Goal: Information Seeking & Learning: Learn about a topic

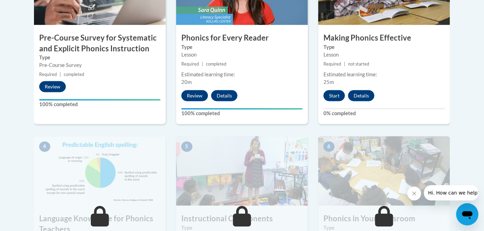
scroll to position [290, 0]
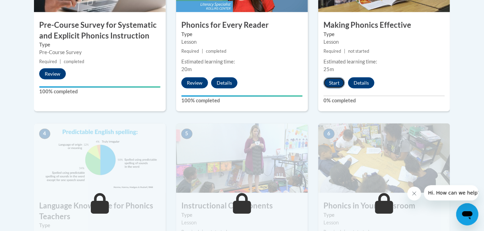
click at [330, 83] on button "Start" at bounding box center [335, 82] width 22 height 11
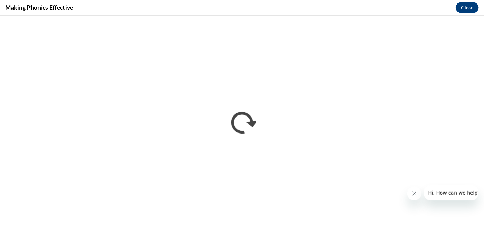
scroll to position [0, 0]
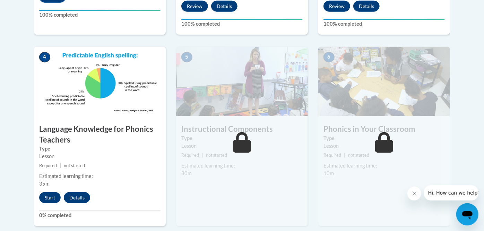
scroll to position [368, 0]
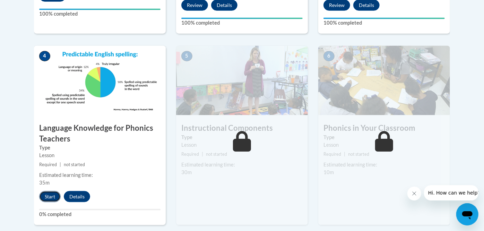
click at [52, 195] on button "Start" at bounding box center [50, 196] width 22 height 11
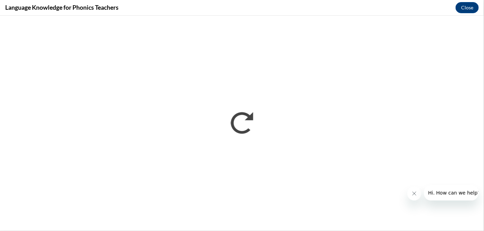
scroll to position [0, 0]
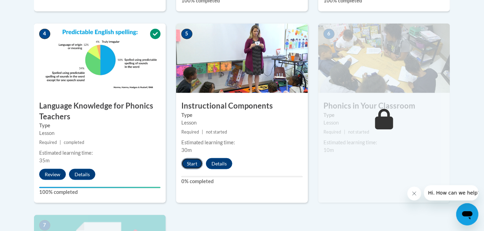
click at [197, 159] on button "Start" at bounding box center [192, 163] width 22 height 11
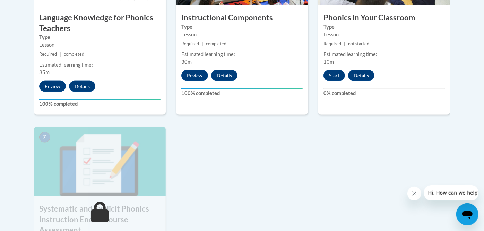
scroll to position [491, 0]
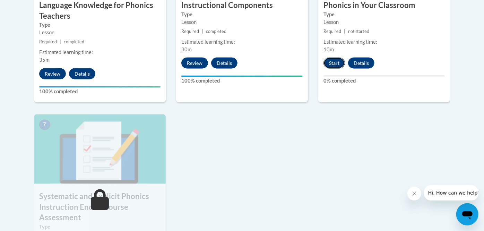
click at [329, 59] on button "Start" at bounding box center [335, 63] width 22 height 11
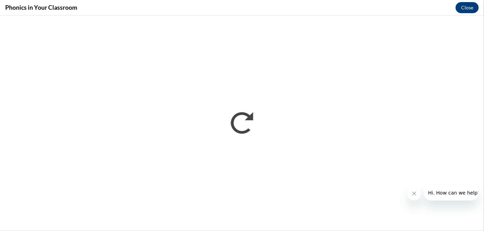
scroll to position [0, 0]
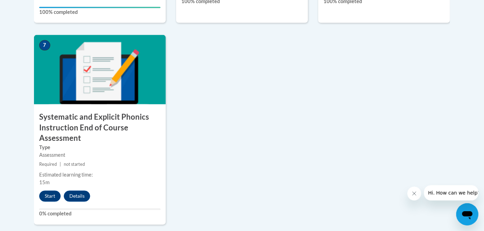
scroll to position [576, 0]
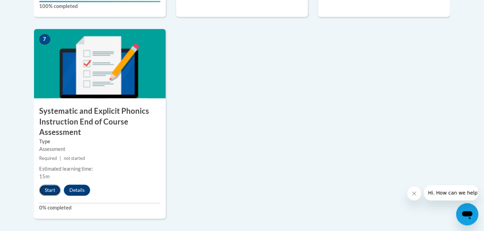
click at [45, 189] on button "Start" at bounding box center [50, 190] width 22 height 11
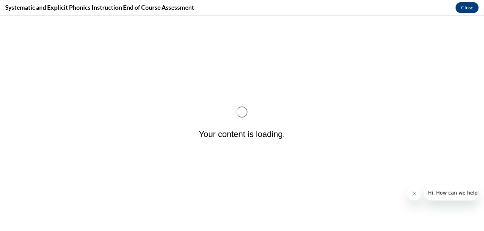
scroll to position [0, 0]
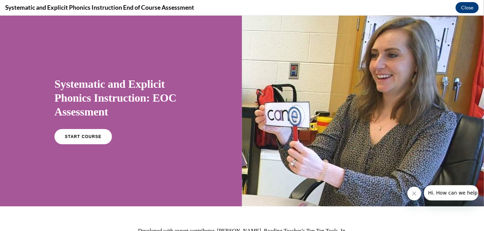
click at [86, 127] on div "Systematic and Explicit Phonics Instruction: EOC Assessment START COURSE" at bounding box center [120, 110] width 133 height 80
click at [86, 130] on link "START COURSE" at bounding box center [83, 136] width 60 height 16
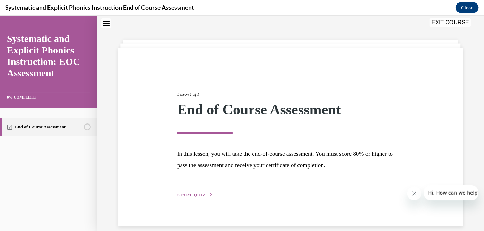
scroll to position [30, 0]
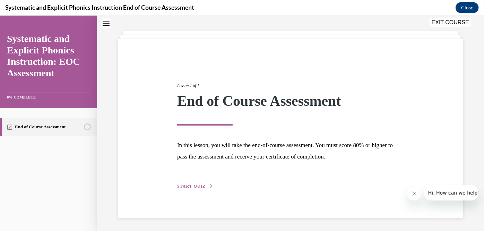
click at [206, 183] on button "START QUIZ" at bounding box center [195, 186] width 36 height 6
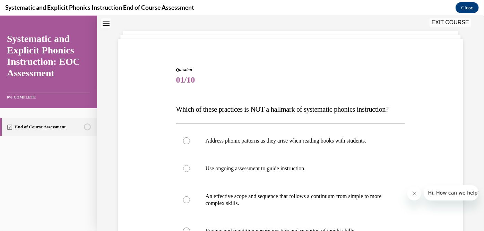
scroll to position [21, 0]
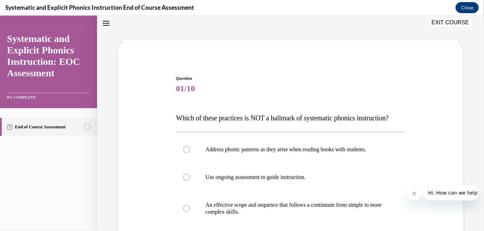
click at [472, 68] on div "Question 01/10 Which of these practices is NOT a hallmark of systematic phonics…" at bounding box center [290, 184] width 387 height 337
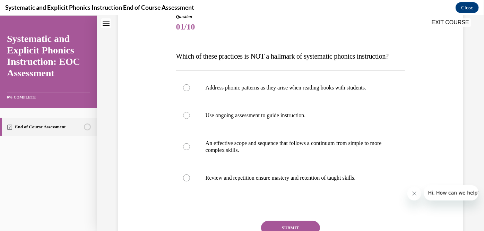
scroll to position [91, 0]
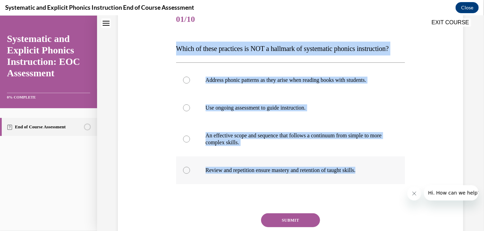
drag, startPoint x: 171, startPoint y: 47, endPoint x: 370, endPoint y: 170, distance: 233.7
click at [370, 170] on div "Question 01/10 Which of these practices is NOT a hallmark of systematic phonics…" at bounding box center [290, 127] width 349 height 285
copy div "Which of these practices is NOT a hallmark of systematic phonics instruction? A…"
click at [280, 80] on p "Address phonic patterns as they arise when reading books with students." at bounding box center [297, 79] width 182 height 7
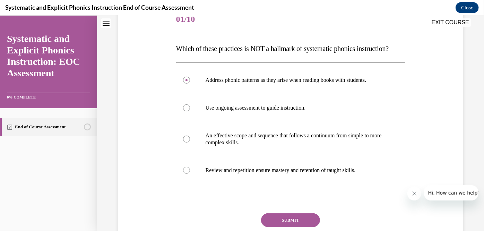
click at [302, 219] on button "SUBMIT" at bounding box center [290, 220] width 59 height 14
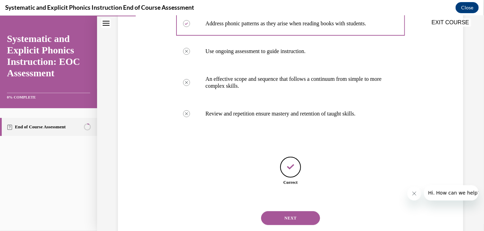
scroll to position [165, 0]
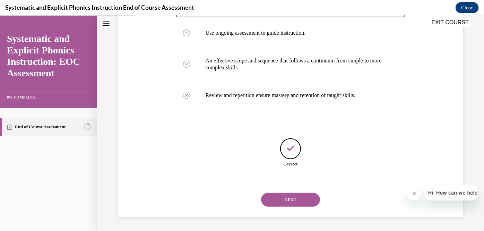
click at [310, 205] on button "NEXT" at bounding box center [290, 200] width 59 height 14
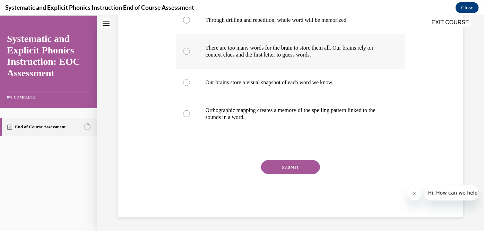
scroll to position [0, 0]
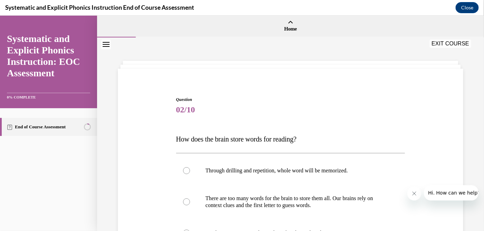
click at [353, 88] on div "Question 02/10 How does the brain store words for reading? Through drilling and…" at bounding box center [290, 227] width 233 height 282
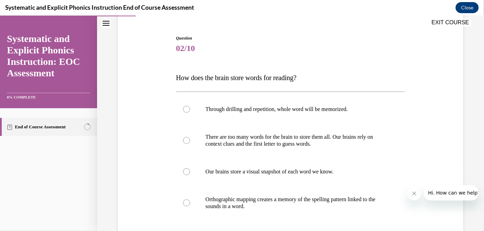
scroll to position [69, 0]
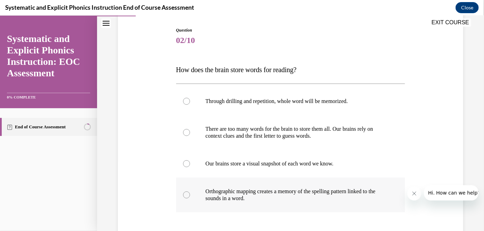
click at [256, 192] on p "Orthographic mapping creates a memory of the spelling pattern linked to the sou…" at bounding box center [297, 195] width 182 height 14
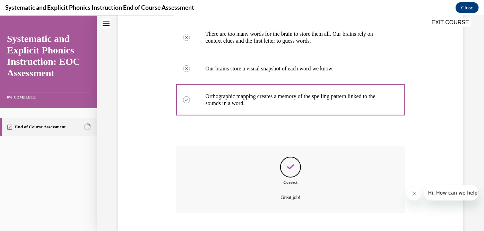
scroll to position [206, 0]
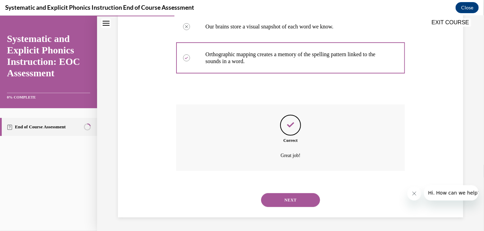
click at [289, 211] on div "NEXT" at bounding box center [290, 200] width 229 height 28
click at [285, 199] on button "NEXT" at bounding box center [290, 200] width 59 height 14
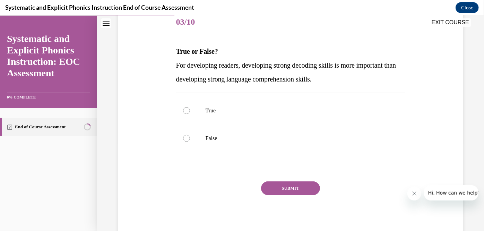
scroll to position [88, 0]
click at [221, 116] on div at bounding box center [290, 110] width 229 height 28
click at [276, 184] on button "SUBMIT" at bounding box center [290, 188] width 59 height 14
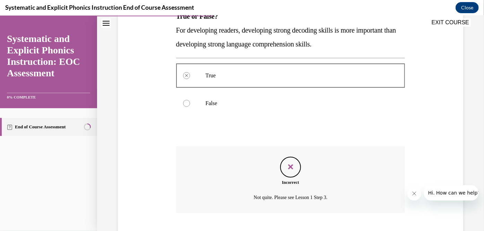
scroll to position [165, 0]
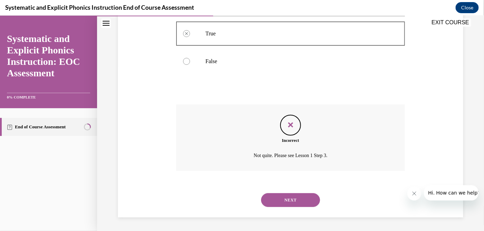
click at [291, 201] on button "NEXT" at bounding box center [290, 200] width 59 height 14
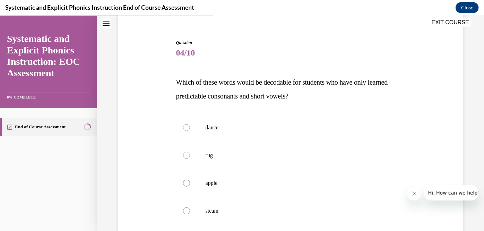
scroll to position [59, 0]
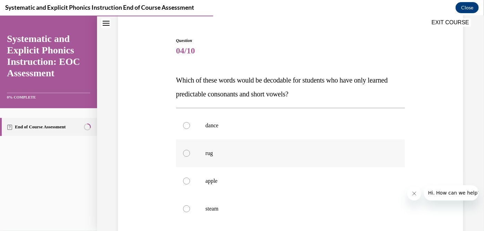
click at [216, 156] on div at bounding box center [290, 153] width 229 height 28
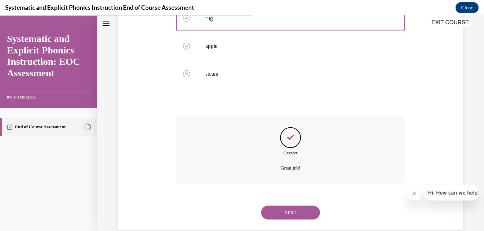
scroll to position [206, 0]
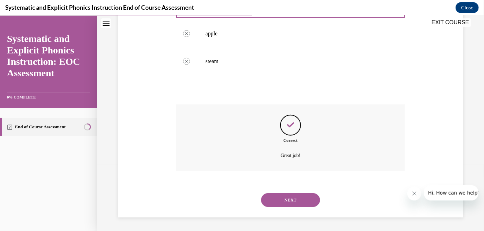
click at [290, 202] on button "NEXT" at bounding box center [290, 200] width 59 height 14
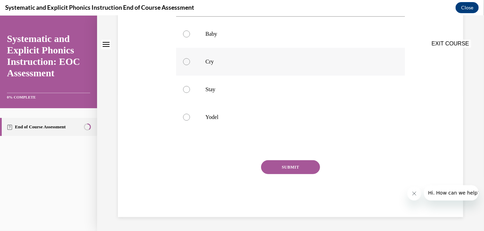
scroll to position [0, 0]
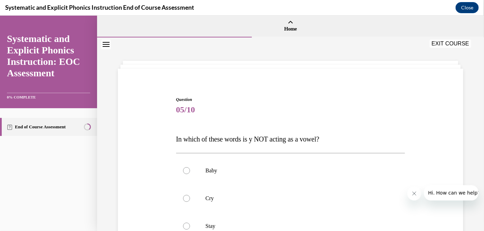
click at [397, 92] on div "Question 05/10 In which of these words is y NOT acting as a vowel? Baby Cry Sta…" at bounding box center [290, 220] width 233 height 268
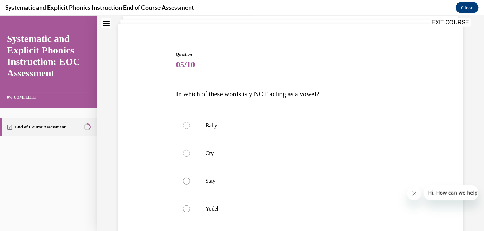
scroll to position [97, 0]
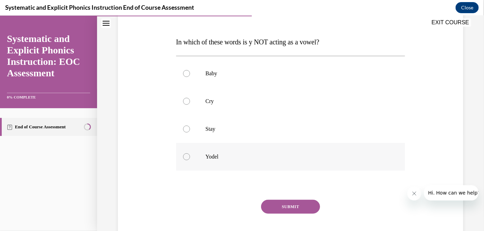
click at [214, 156] on p "Yodel" at bounding box center [297, 156] width 182 height 7
click at [329, 210] on div "SUBMIT" at bounding box center [290, 216] width 229 height 35
click at [306, 208] on button "SUBMIT" at bounding box center [290, 206] width 59 height 14
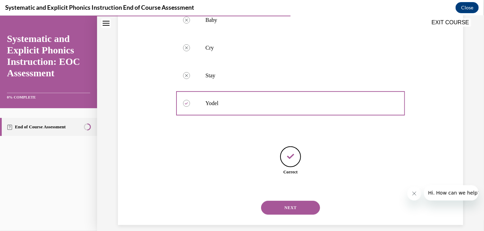
scroll to position [158, 0]
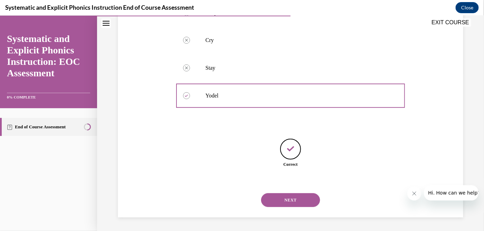
click at [306, 207] on button "NEXT" at bounding box center [290, 200] width 59 height 14
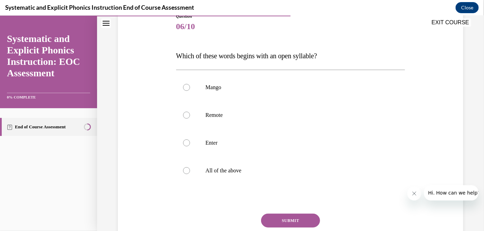
scroll to position [84, 0]
click at [243, 108] on div at bounding box center [290, 114] width 229 height 28
click at [282, 221] on button "SUBMIT" at bounding box center [290, 220] width 59 height 14
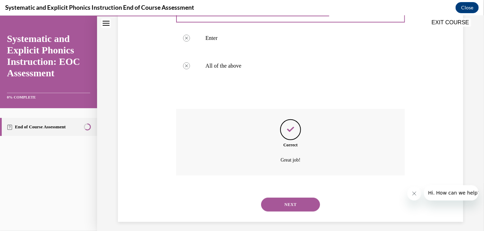
scroll to position [193, 0]
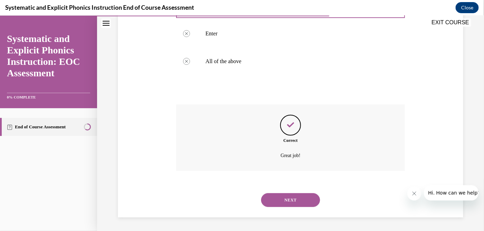
click at [288, 195] on button "NEXT" at bounding box center [290, 200] width 59 height 14
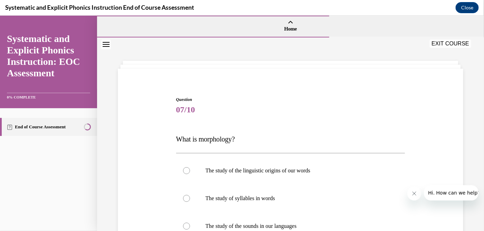
scroll to position [75, 0]
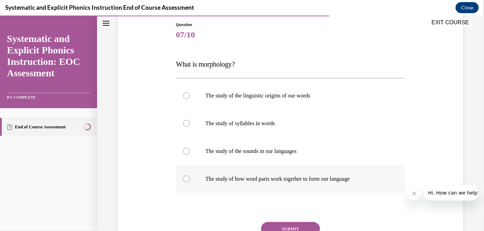
click at [274, 185] on div at bounding box center [290, 179] width 229 height 28
click at [288, 227] on button "SUBMIT" at bounding box center [290, 229] width 59 height 14
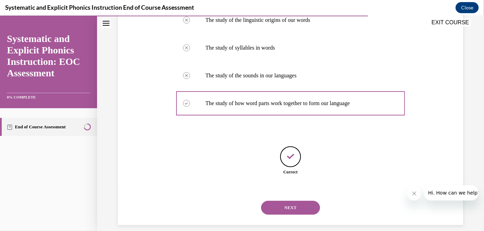
scroll to position [158, 0]
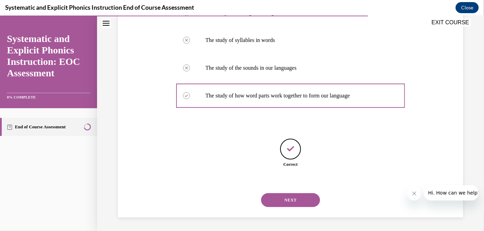
click at [289, 204] on button "NEXT" at bounding box center [290, 200] width 59 height 14
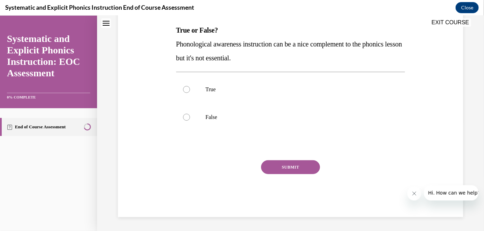
scroll to position [0, 0]
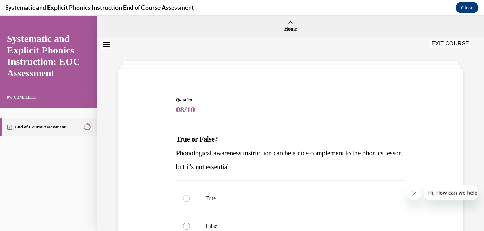
click at [314, 134] on p "True or False?" at bounding box center [290, 139] width 229 height 14
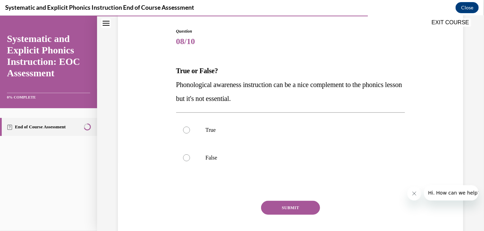
scroll to position [83, 0]
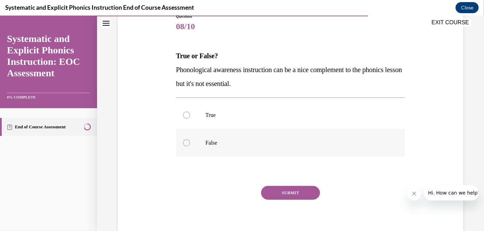
click at [233, 135] on div at bounding box center [290, 143] width 229 height 28
click at [278, 190] on button "SUBMIT" at bounding box center [290, 193] width 59 height 14
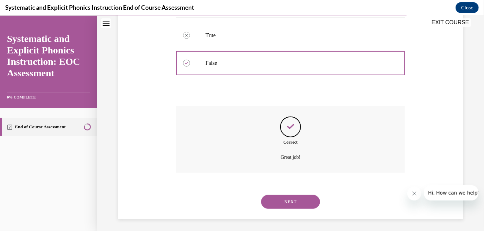
scroll to position [165, 0]
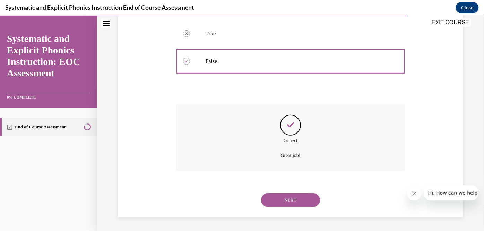
click at [300, 200] on button "NEXT" at bounding box center [290, 200] width 59 height 14
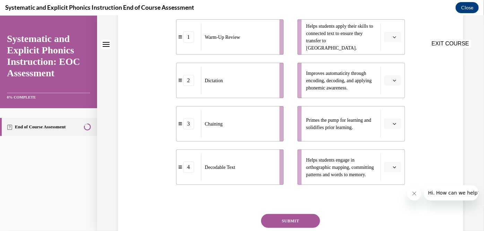
scroll to position [0, 0]
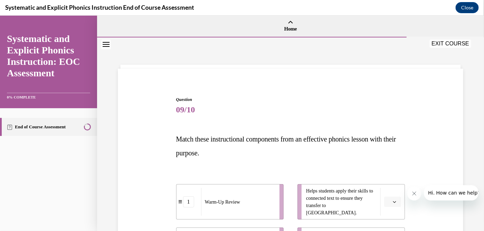
click at [342, 115] on span "09/10" at bounding box center [290, 109] width 229 height 14
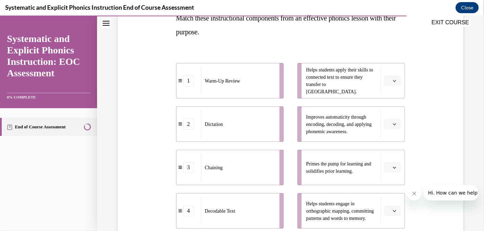
scroll to position [125, 0]
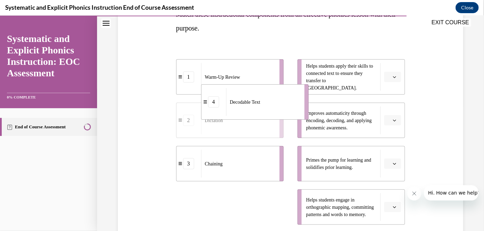
drag, startPoint x: 247, startPoint y: 213, endPoint x: 292, endPoint y: 33, distance: 185.7
click at [292, 33] on div "Question 09/10 Match these instructional components from an effective phonics l…" at bounding box center [290, 140] width 229 height 339
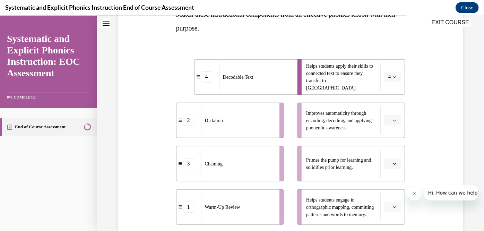
scroll to position [116, 0]
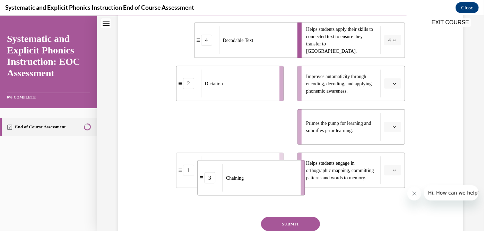
drag, startPoint x: 211, startPoint y: 173, endPoint x: 271, endPoint y: 234, distance: 85.6
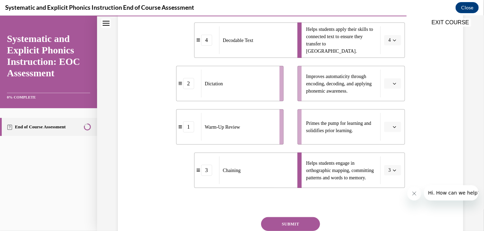
scroll to position [171, 0]
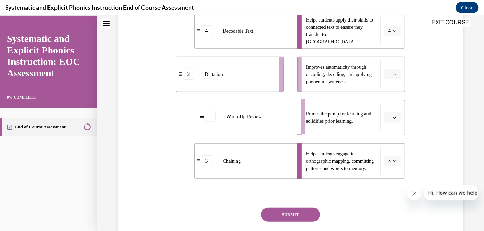
drag, startPoint x: 226, startPoint y: 116, endPoint x: 285, endPoint y: 113, distance: 59.0
click at [285, 113] on div "Warm-Up Review" at bounding box center [260, 116] width 74 height 28
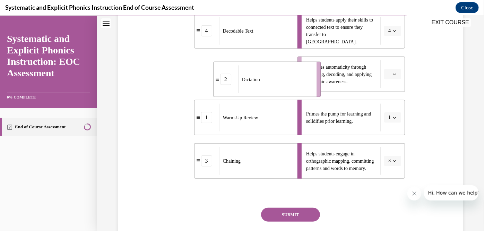
drag, startPoint x: 247, startPoint y: 84, endPoint x: 308, endPoint y: 92, distance: 61.6
click at [308, 92] on div "Dictation" at bounding box center [275, 79] width 74 height 28
click at [279, 211] on button "SUBMIT" at bounding box center [290, 214] width 59 height 14
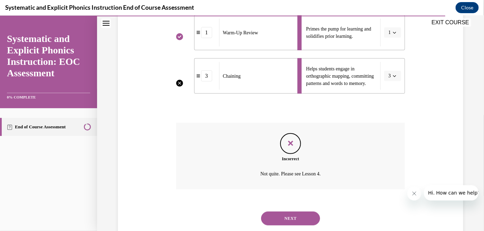
scroll to position [275, 0]
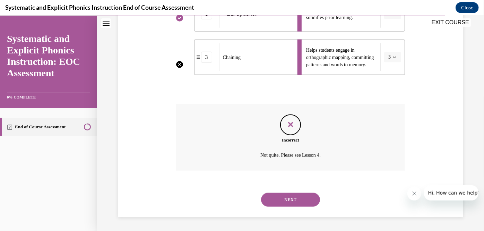
click at [291, 199] on button "NEXT" at bounding box center [290, 200] width 59 height 14
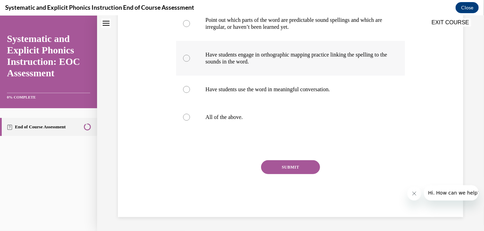
scroll to position [0, 0]
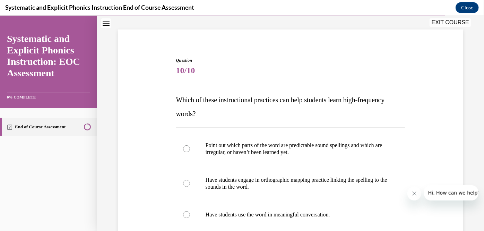
scroll to position [83, 0]
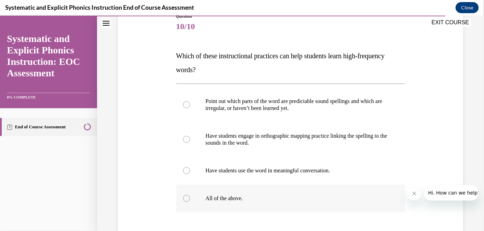
click at [231, 199] on p "All of the above." at bounding box center [297, 198] width 182 height 7
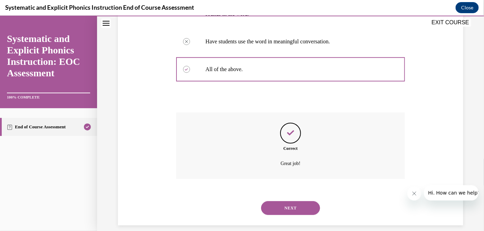
scroll to position [220, 0]
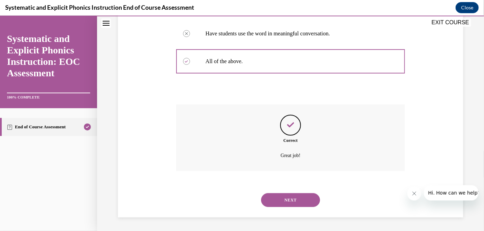
click at [309, 203] on button "NEXT" at bounding box center [290, 200] width 59 height 14
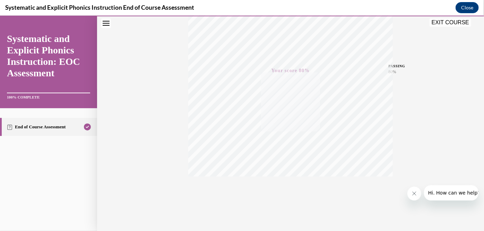
scroll to position [140, 0]
click at [443, 22] on button "EXIT COURSE" at bounding box center [451, 22] width 42 height 8
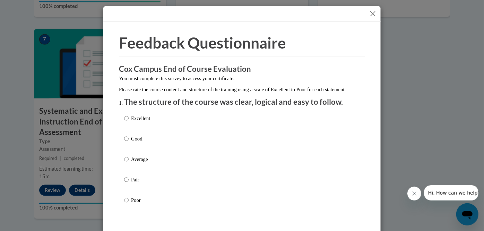
click at [137, 150] on label "Good" at bounding box center [137, 144] width 26 height 19
click at [129, 143] on input "Good" at bounding box center [126, 139] width 5 height 8
radio input "true"
click at [179, 68] on h3 "Cox Campus End of Course Evaluation" at bounding box center [242, 69] width 246 height 11
